Goal: Task Accomplishment & Management: Manage account settings

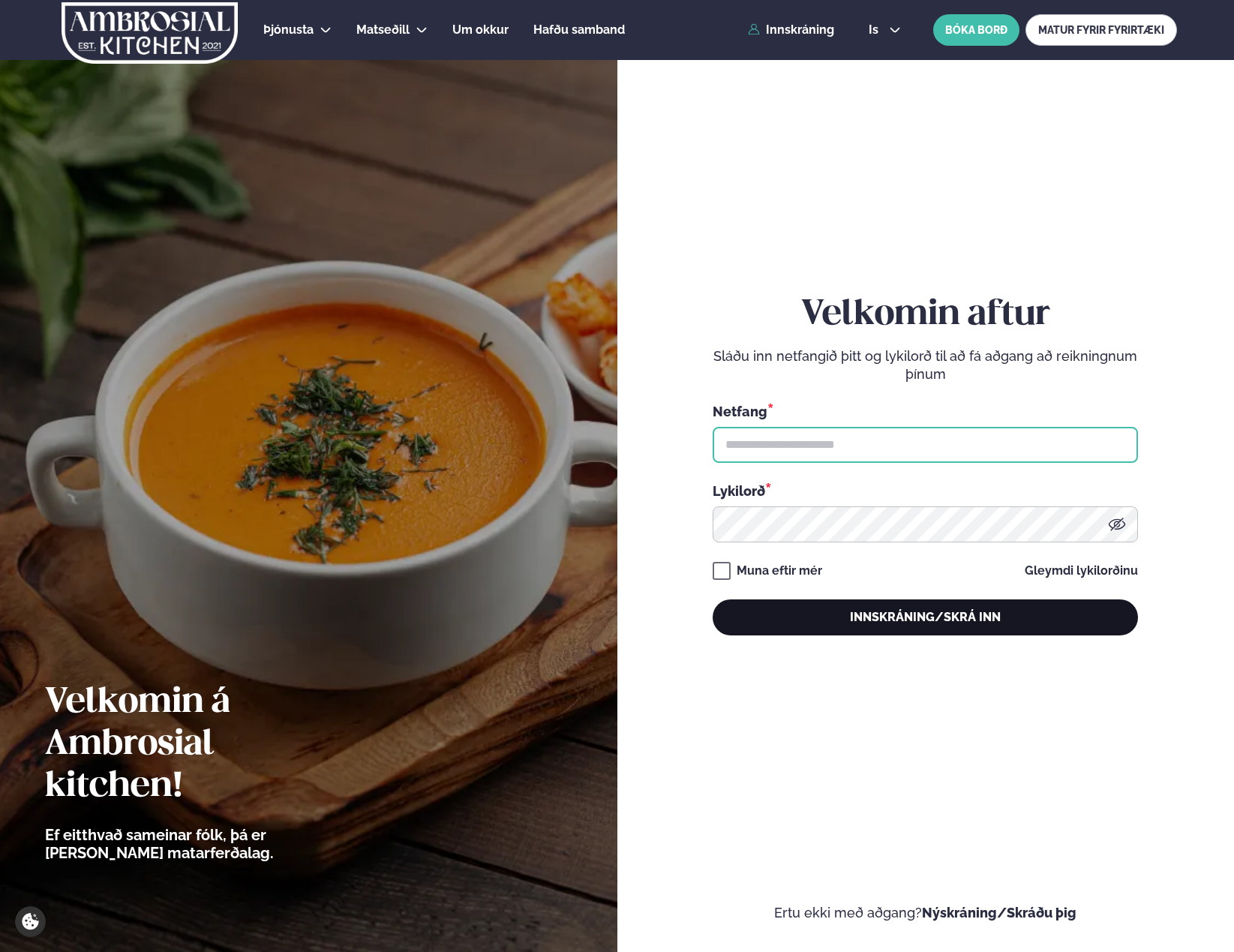
type input "**********"
click at [1002, 612] on button "Innskráning/Skrá inn" at bounding box center [925, 617] width 425 height 36
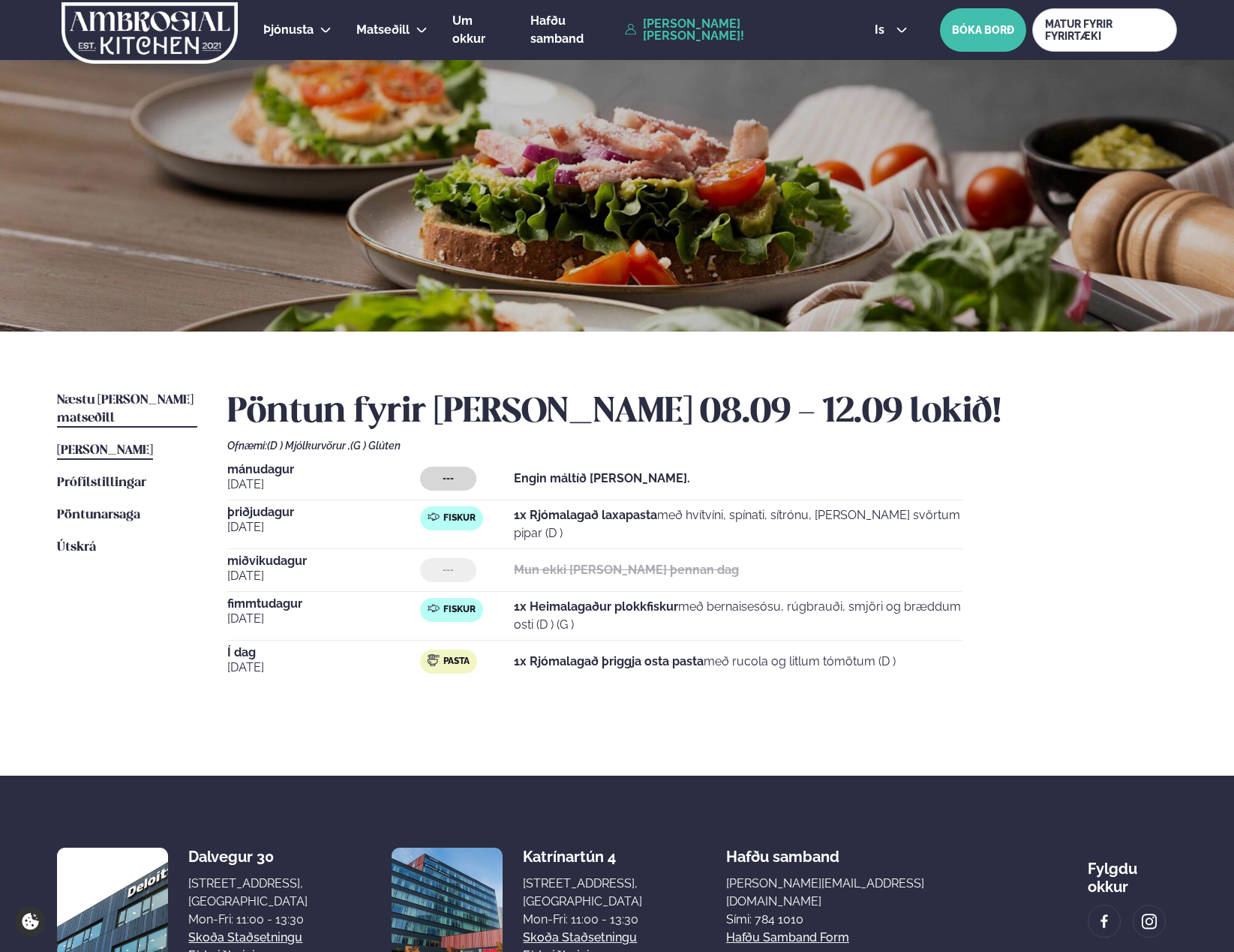
click at [96, 400] on span "Næstu [PERSON_NAME] matseðill" at bounding box center [125, 408] width 136 height 31
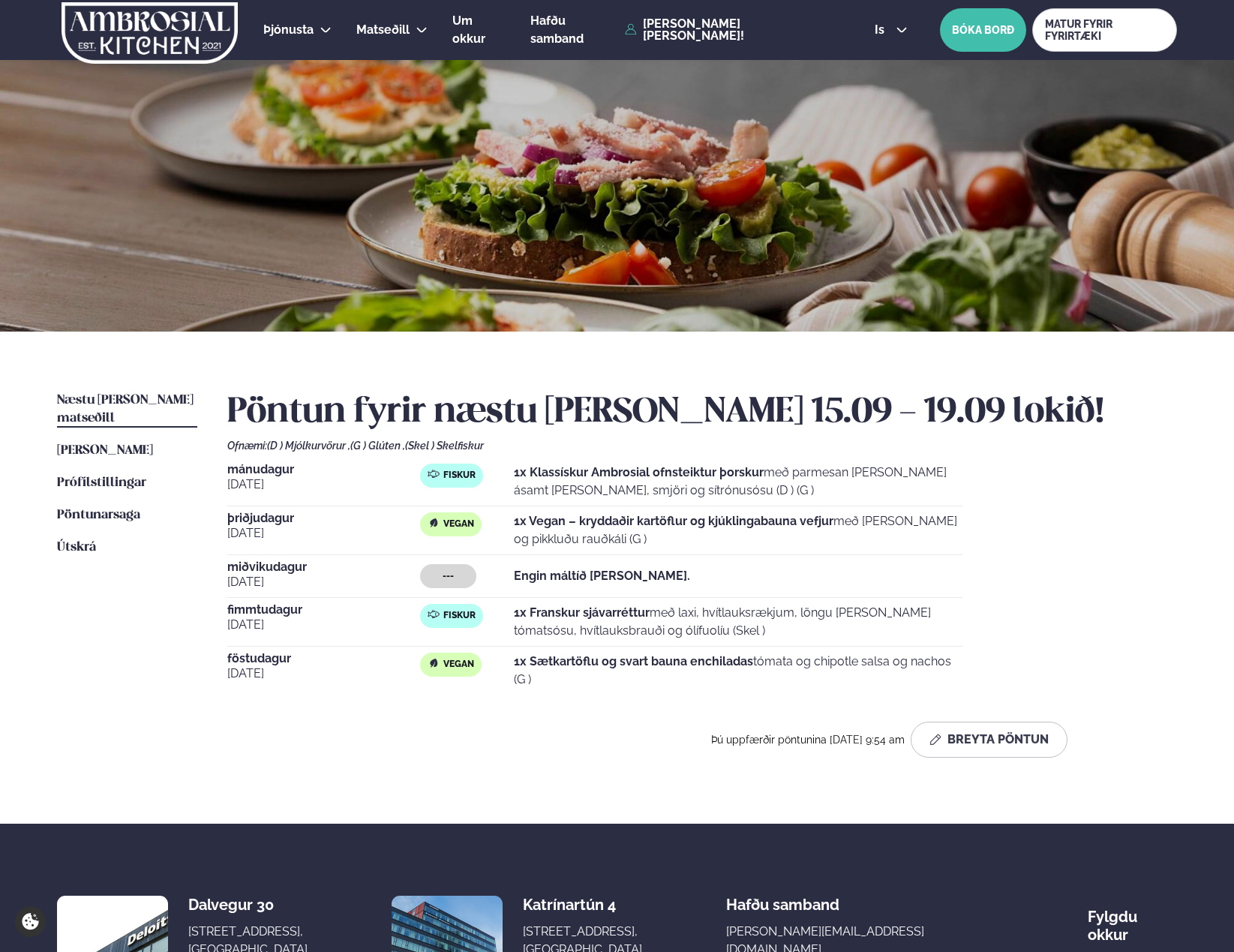
click at [628, 579] on div "--- Engin máltíð [PERSON_NAME]." at bounding box center [691, 576] width 542 height 24
click at [616, 569] on strong "Engin máltíð [PERSON_NAME]." at bounding box center [601, 576] width 176 height 14
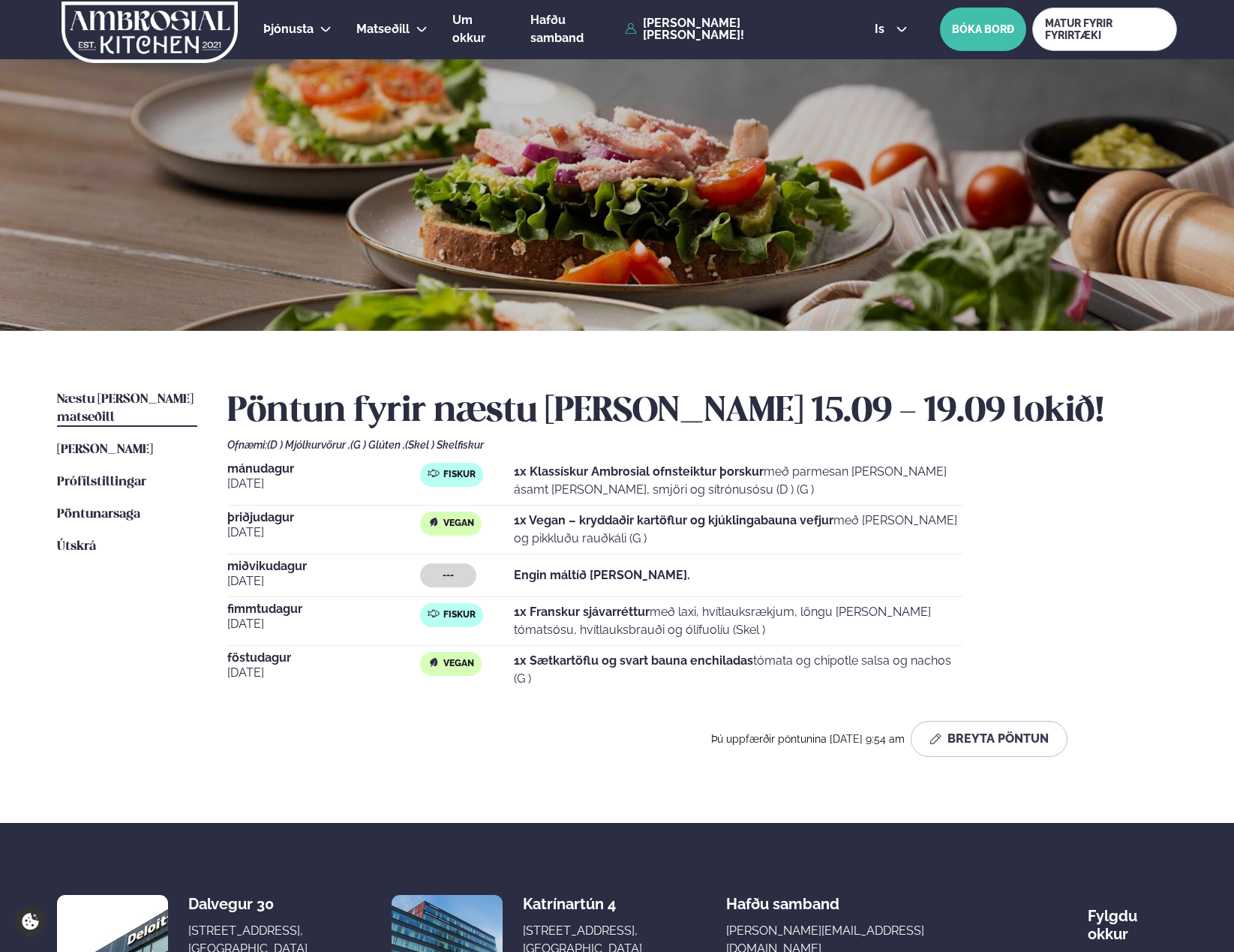
scroll to position [2, 0]
click at [966, 733] on button "Breyta Pöntun" at bounding box center [989, 737] width 157 height 36
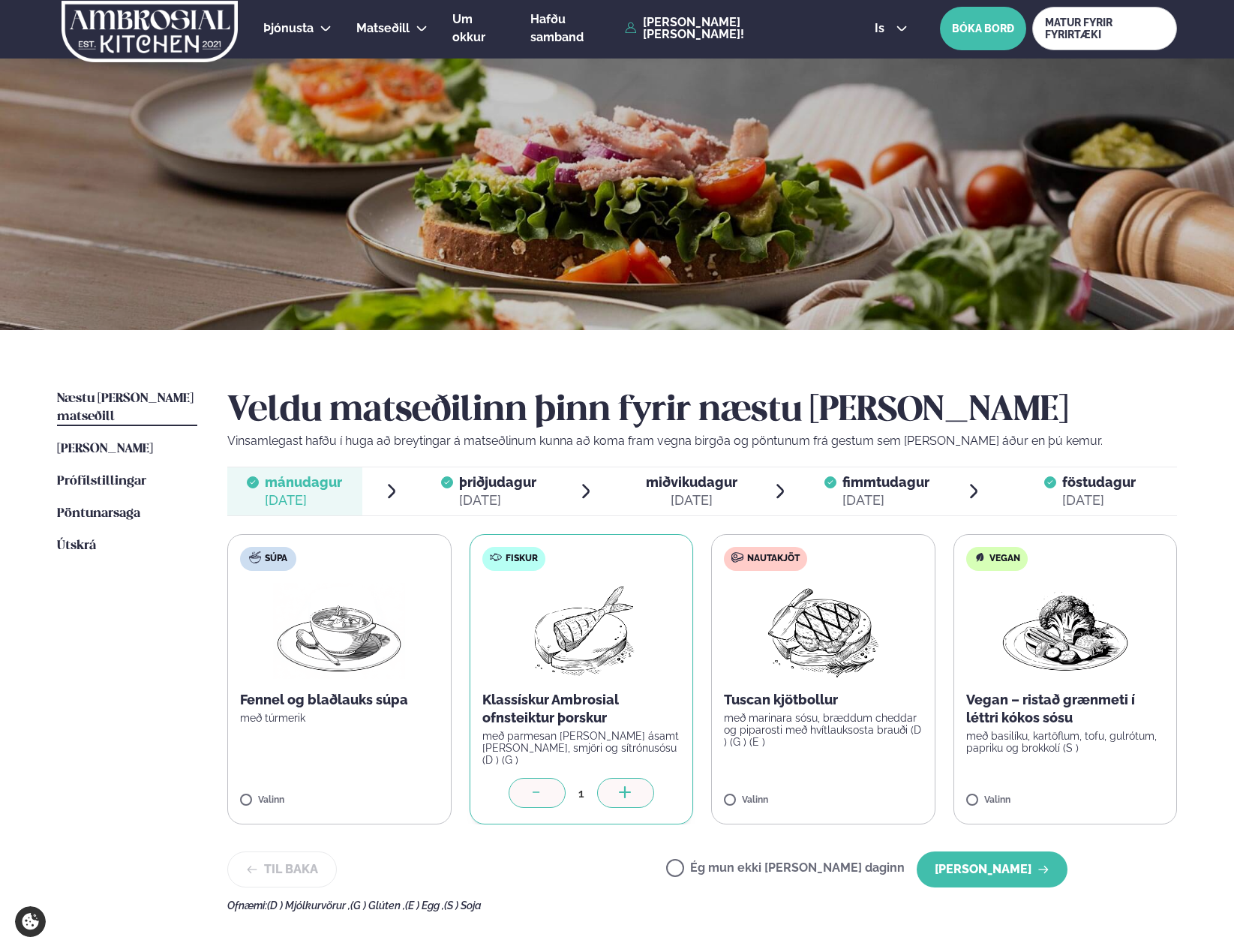
click at [1094, 469] on span "föstudagur fös. [DATE]" at bounding box center [1090, 491] width 173 height 48
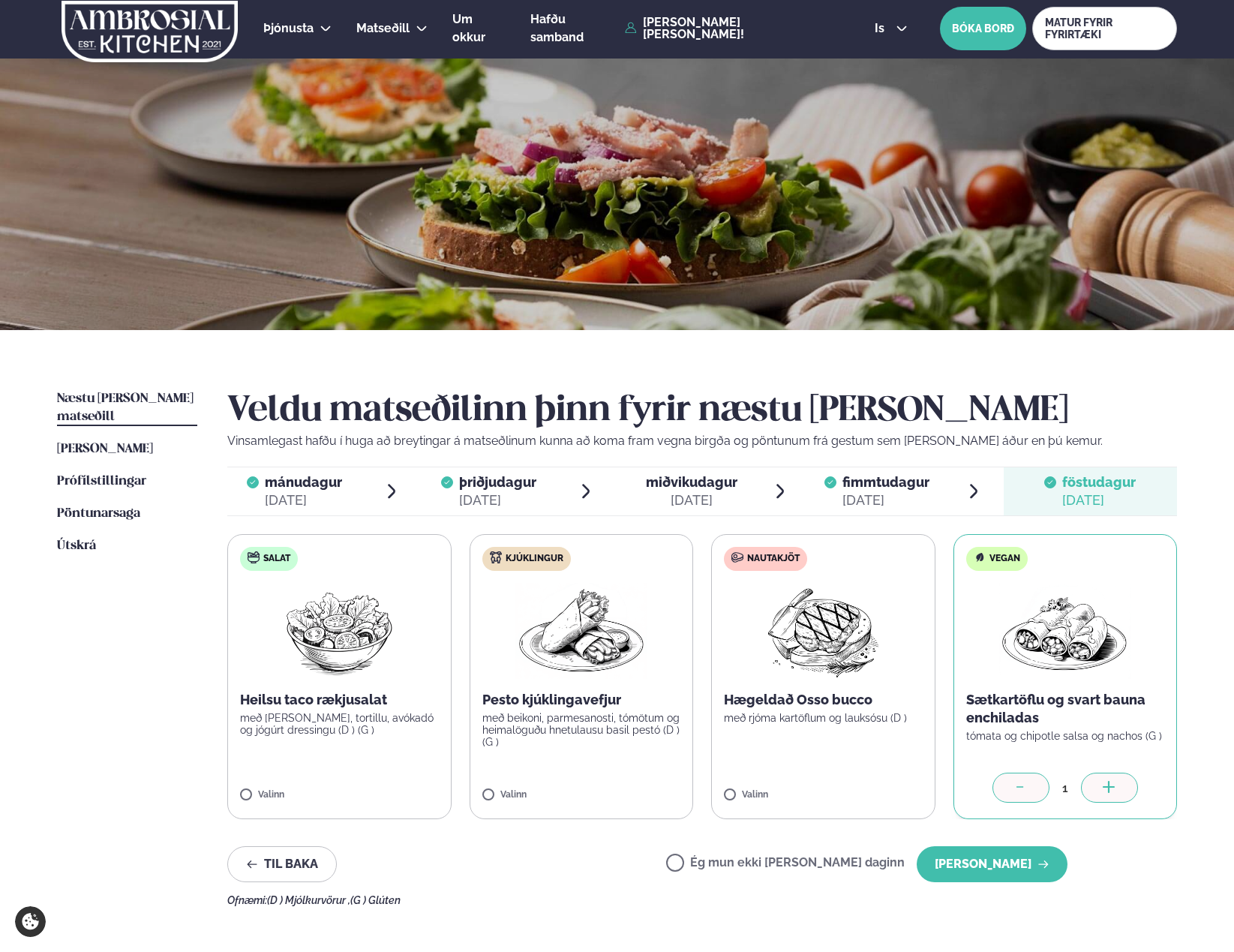
click at [750, 853] on div "Ég mun ekki [PERSON_NAME] daginn [PERSON_NAME]" at bounding box center [866, 863] width 401 height 36
click at [741, 867] on label "Ég mun ekki [PERSON_NAME] daginn" at bounding box center [786, 864] width 239 height 16
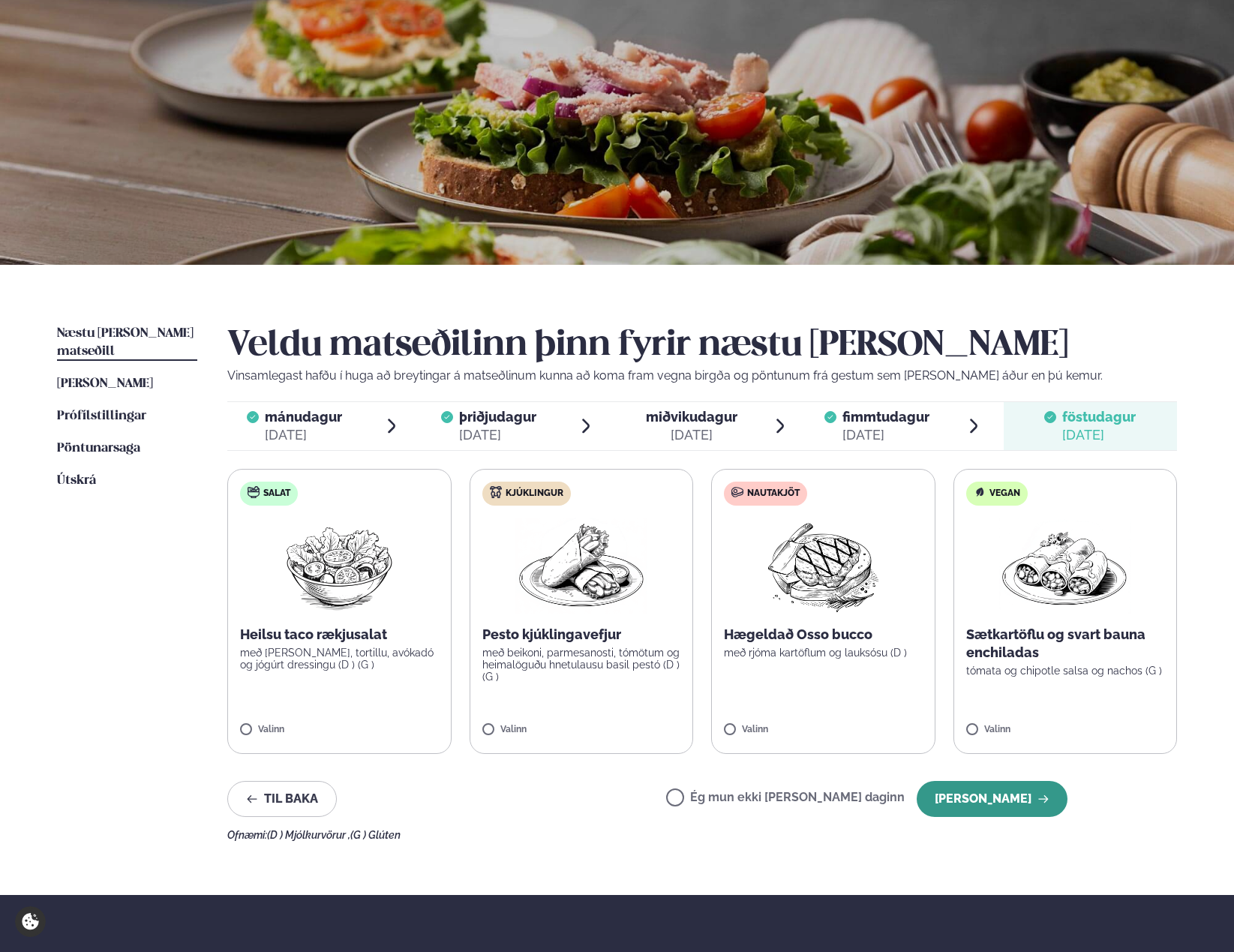
scroll to position [94, 0]
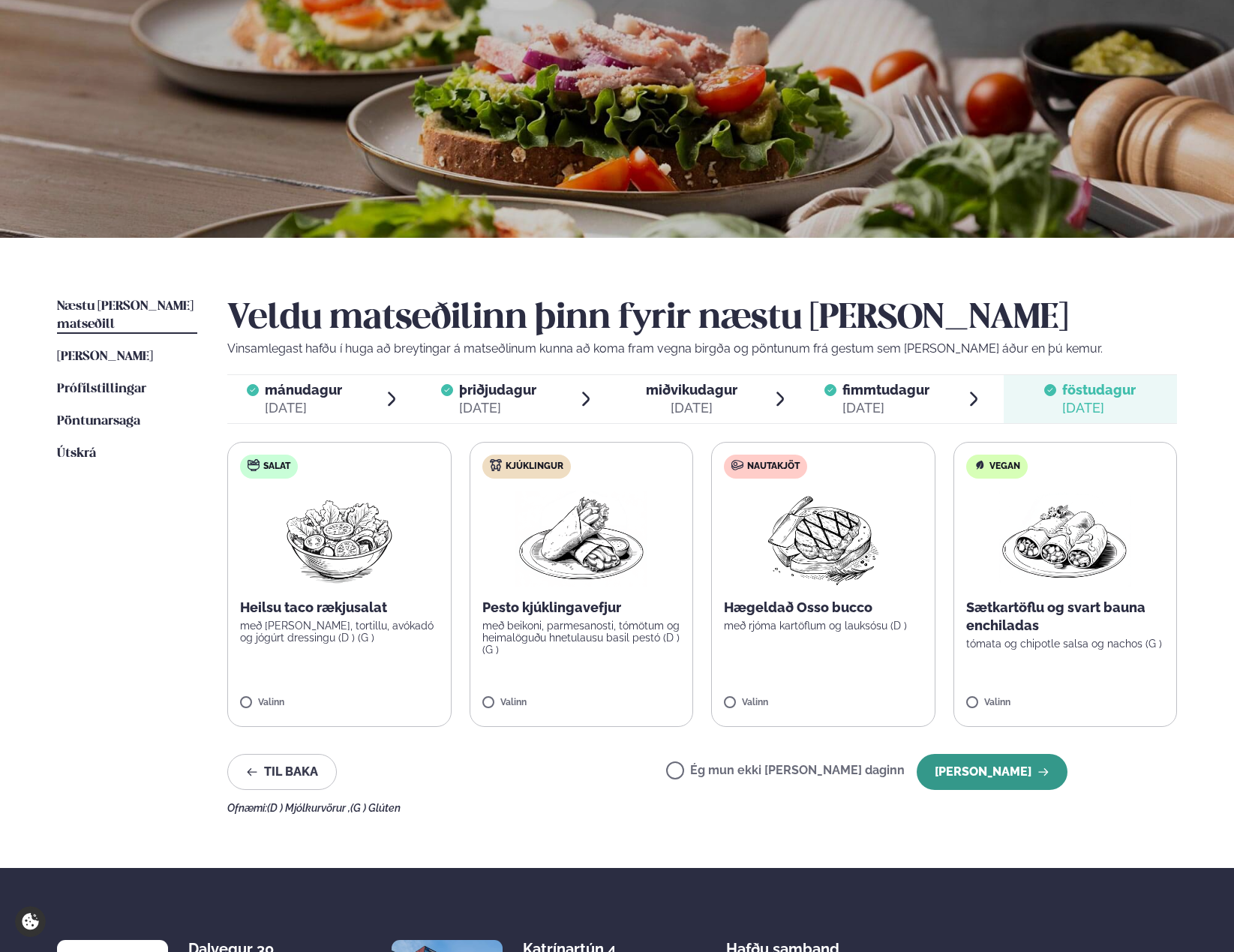
click at [1002, 779] on button "[PERSON_NAME]" at bounding box center [992, 772] width 151 height 36
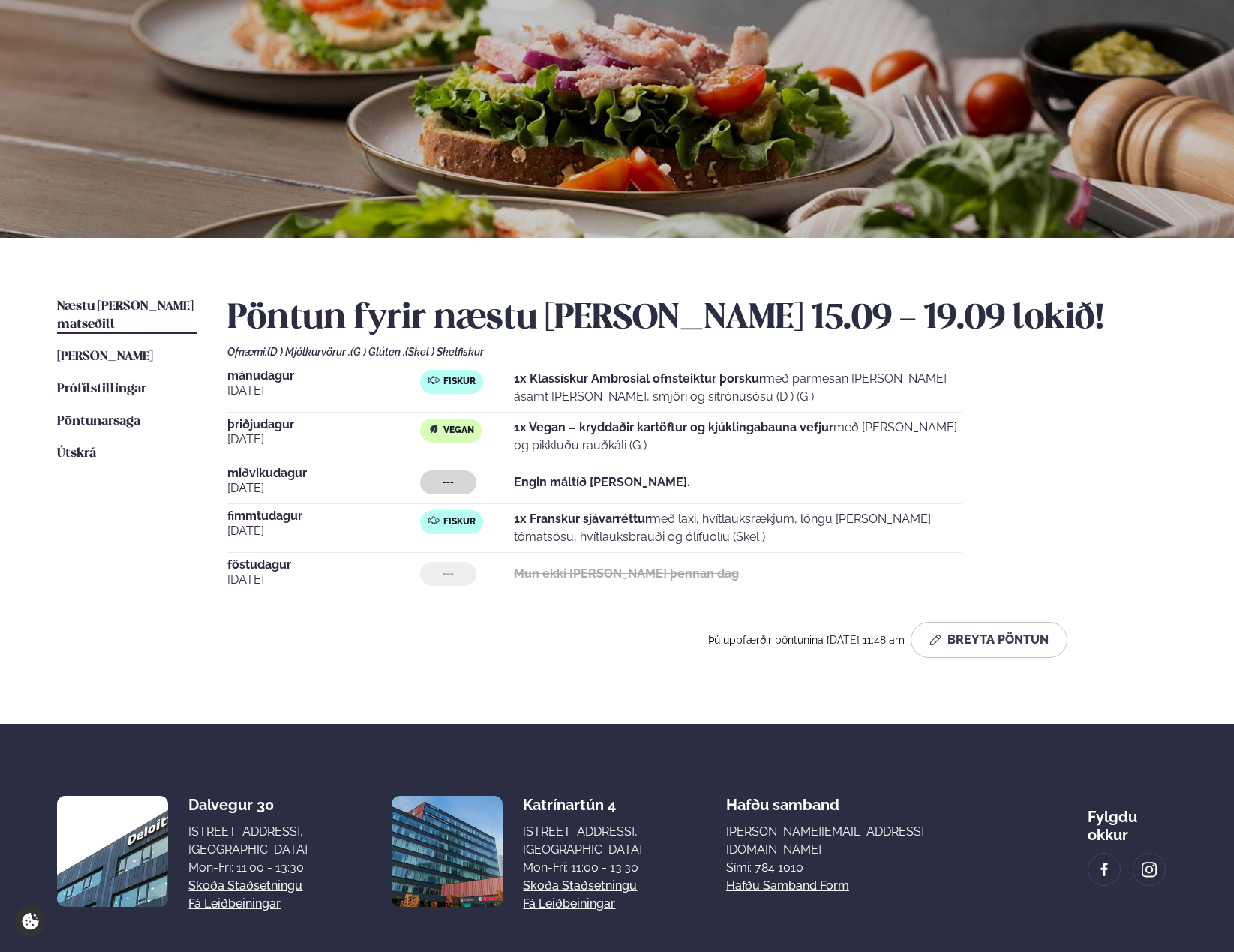
click at [716, 512] on p "1x Franskur sjávarréttur með laxi, hvítlauksrækjum, löngu [PERSON_NAME] tómatsó…" at bounding box center [737, 527] width 448 height 36
click at [116, 350] on span "[PERSON_NAME]" at bounding box center [104, 356] width 96 height 13
